Goal: Task Accomplishment & Management: Complete application form

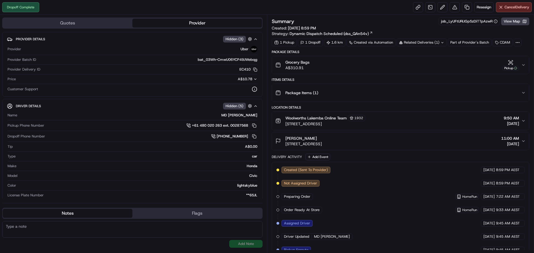
click at [435, 43] on div "Related Deliveries (1)" at bounding box center [421, 43] width 50 height 8
click at [413, 32] on div "Summary job_LyUFtURiJGp5zDiTTpAzwR View Map Created: [DATE] 8:59 PM Strategy: D…" at bounding box center [400, 27] width 257 height 19
click at [463, 10] on link at bounding box center [467, 7] width 10 height 10
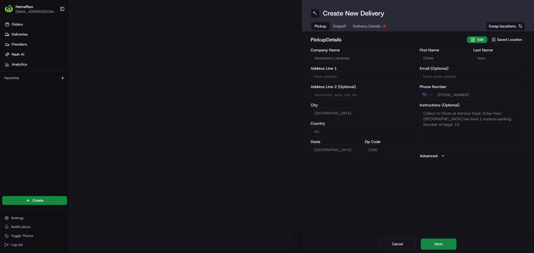
type input "[STREET_ADDRESS]"
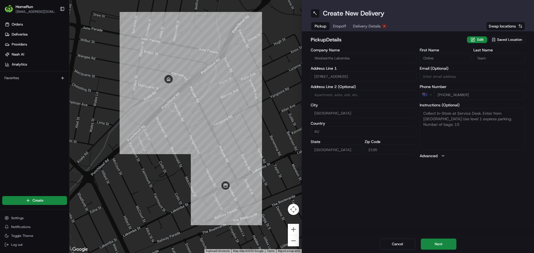
click at [446, 206] on div "Create New Delivery Pickup Dropoff Delivery Details Swap locations pickup Detai…" at bounding box center [418, 126] width 232 height 253
click at [451, 240] on button "Next" at bounding box center [439, 244] width 36 height 11
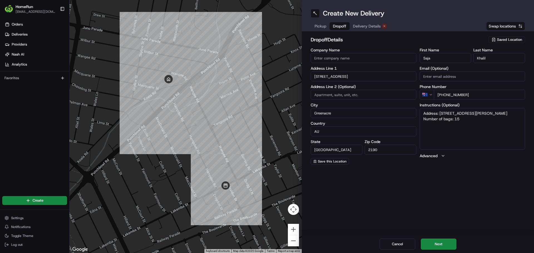
click at [461, 122] on textarea "Address: [STREET_ADDRESS][PERSON_NAME] Number of bags: 15" at bounding box center [473, 129] width 106 height 42
type textarea "Address: [STREET_ADDRESS][PERSON_NAME] Number of bags: 3"
click at [454, 202] on div "Create New Delivery Pickup Dropoff Delivery Details Swap locations dropoff Deta…" at bounding box center [418, 126] width 232 height 253
click at [464, 198] on div "Create New Delivery Pickup Dropoff Delivery Details Swap locations dropoff Deta…" at bounding box center [418, 126] width 232 height 253
click at [456, 205] on div "Create New Delivery Pickup Dropoff Delivery Details Swap locations dropoff Deta…" at bounding box center [418, 126] width 232 height 253
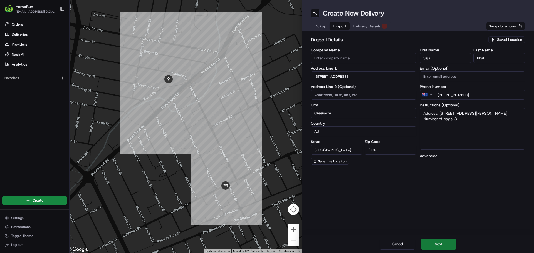
click at [447, 242] on button "Next" at bounding box center [439, 244] width 36 height 11
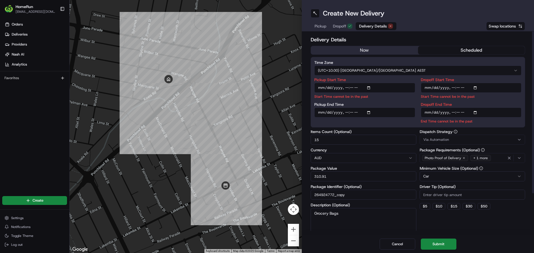
click at [357, 50] on button "now" at bounding box center [364, 50] width 107 height 8
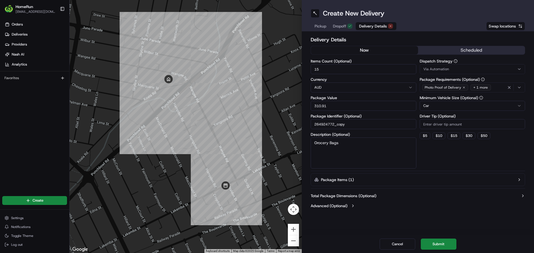
click at [343, 69] on input "15" at bounding box center [364, 69] width 106 height 10
type input "1"
type input "3"
click at [444, 245] on button "Submit" at bounding box center [439, 244] width 36 height 11
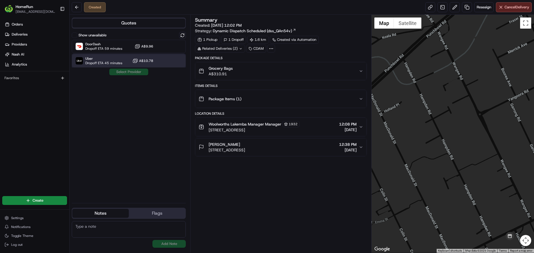
click at [118, 59] on span "Uber" at bounding box center [103, 58] width 37 height 4
click at [123, 70] on button "Assign Provider" at bounding box center [128, 72] width 39 height 7
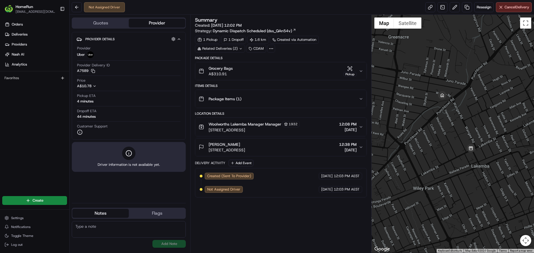
drag, startPoint x: 437, startPoint y: 150, endPoint x: 450, endPoint y: 134, distance: 20.7
click at [450, 134] on div at bounding box center [452, 134] width 163 height 238
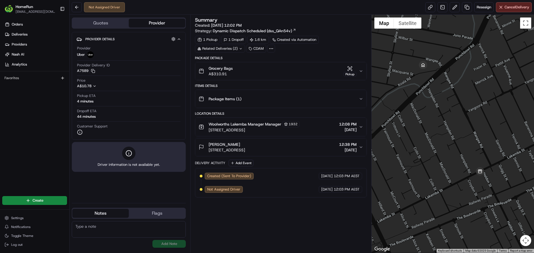
drag, startPoint x: 450, startPoint y: 134, endPoint x: 438, endPoint y: 140, distance: 12.8
click at [438, 140] on div at bounding box center [452, 134] width 163 height 238
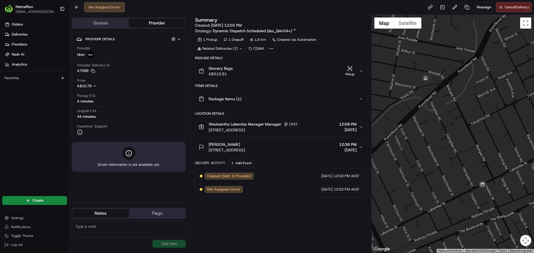
drag, startPoint x: 438, startPoint y: 140, endPoint x: 442, endPoint y: 161, distance: 21.4
click at [442, 161] on div at bounding box center [452, 134] width 163 height 238
